Goal: Information Seeking & Learning: Learn about a topic

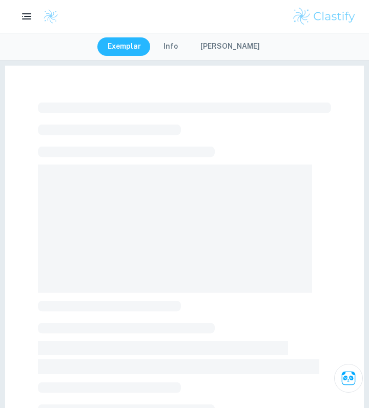
scroll to position [170, 0]
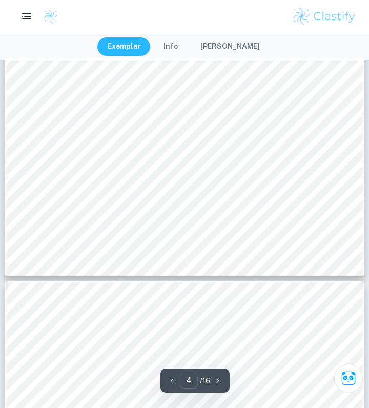
scroll to position [1777, 0]
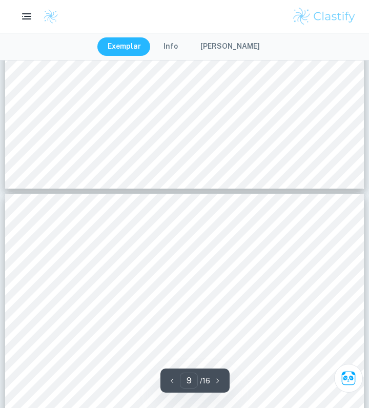
type input "10"
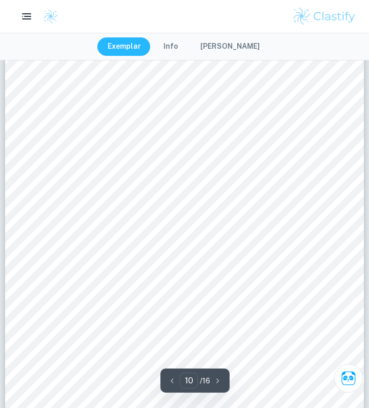
scroll to position [4424, 0]
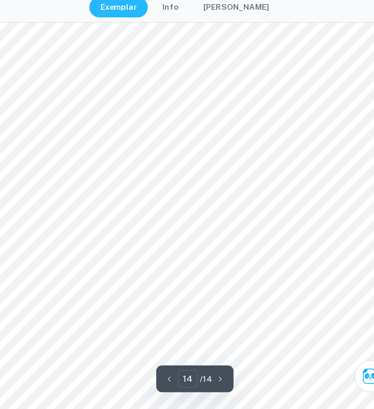
scroll to position [7171, 0]
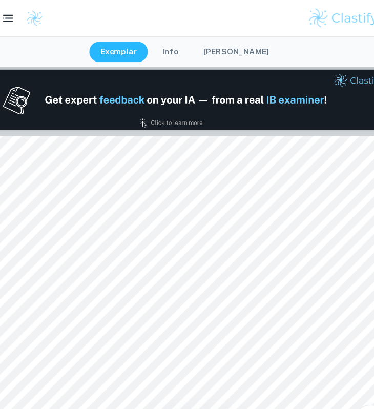
type input "1"
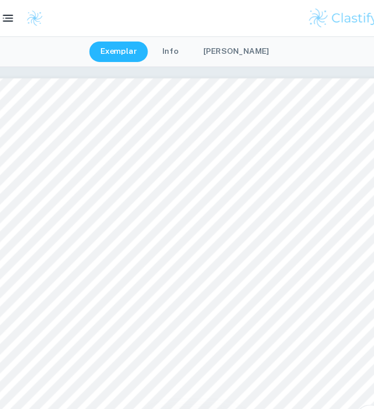
scroll to position [19, 0]
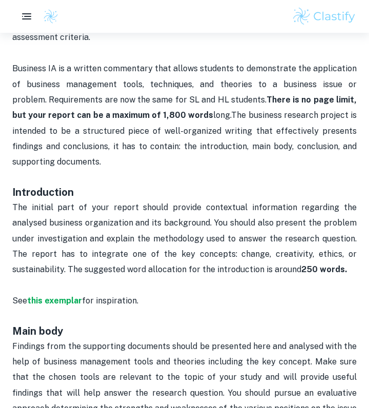
scroll to position [498, 0]
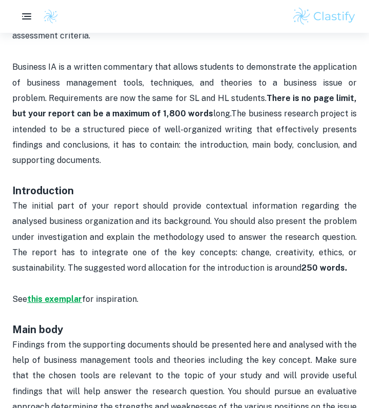
click at [53, 300] on strong "this exemplar" at bounding box center [54, 299] width 55 height 10
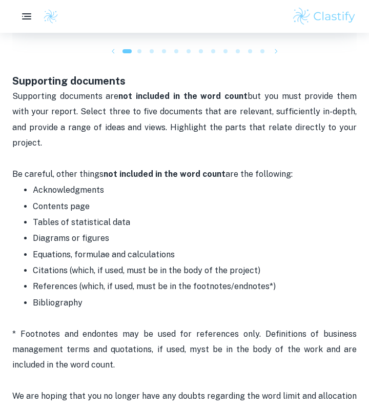
scroll to position [1248, 0]
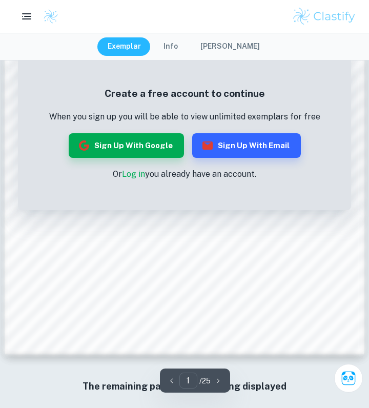
scroll to position [753, 0]
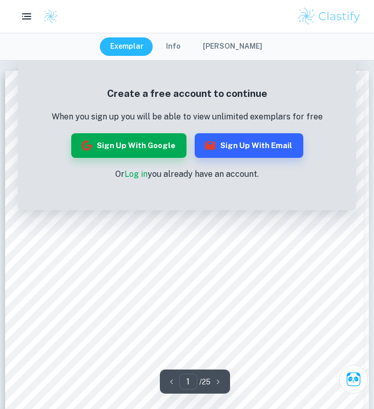
scroll to position [251, 0]
